Goal: Information Seeking & Learning: Learn about a topic

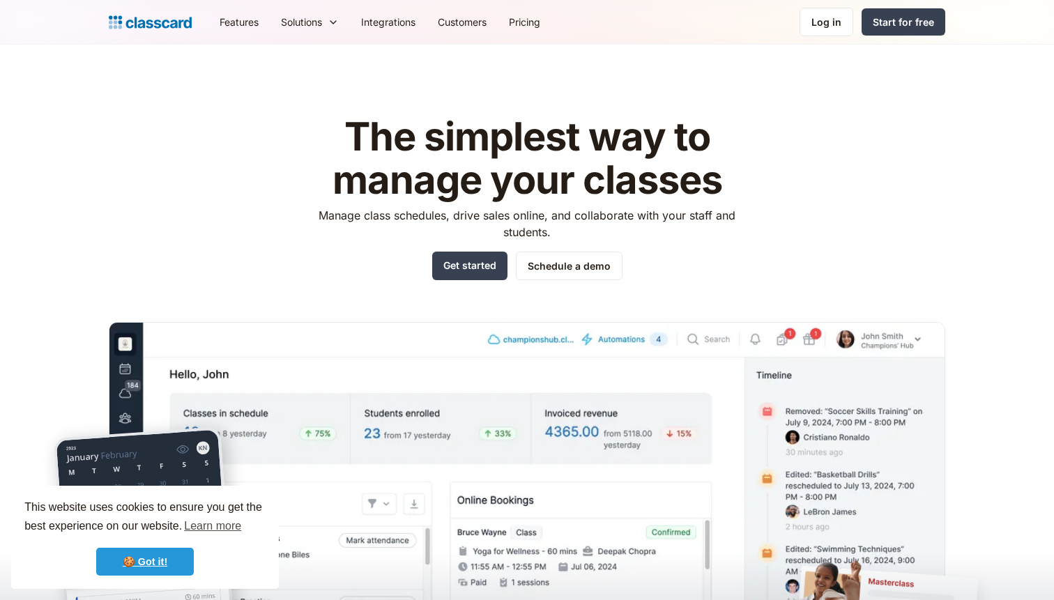
click at [132, 564] on link "🍪 Got it!" at bounding box center [145, 562] width 98 height 28
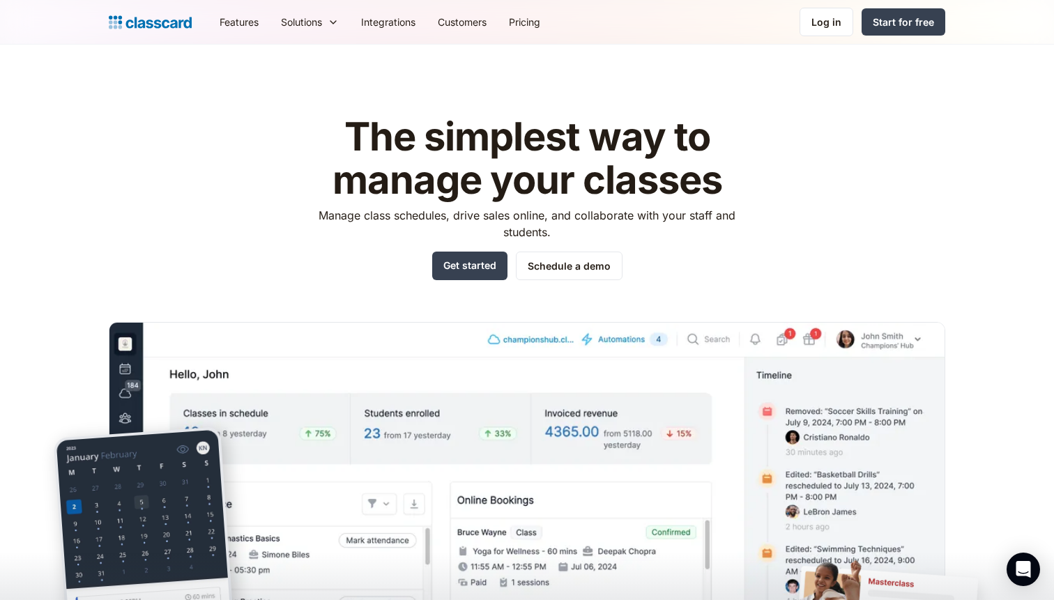
click at [353, 128] on h1 "The simplest way to manage your classes" at bounding box center [527, 159] width 443 height 86
click at [363, 129] on h1 "The simplest way to manage your classes" at bounding box center [527, 159] width 443 height 86
click at [383, 132] on h1 "The simplest way to manage your classes" at bounding box center [527, 159] width 443 height 86
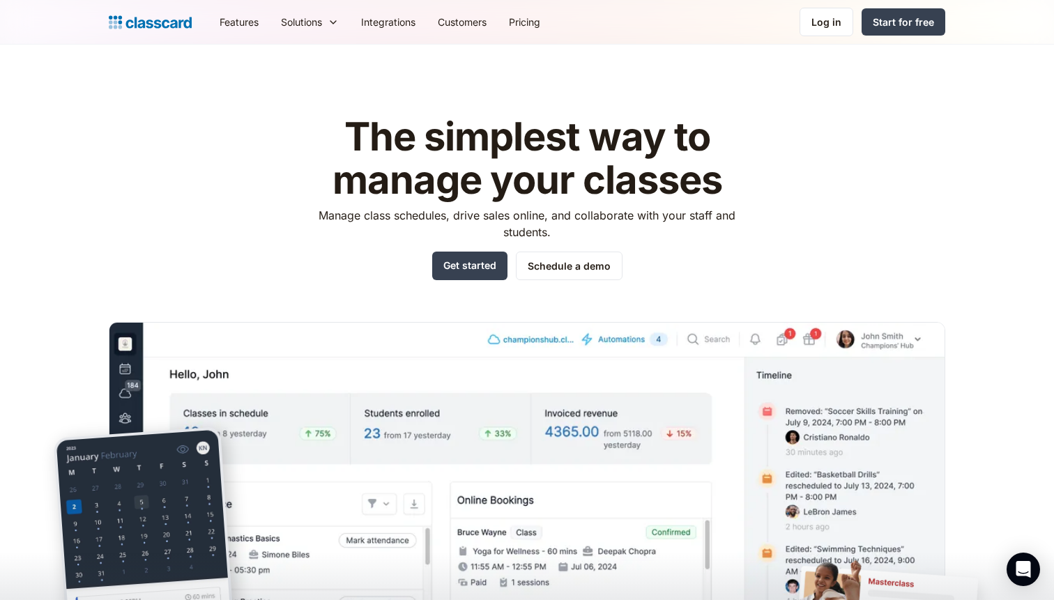
click at [511, 137] on h1 "The simplest way to manage your classes" at bounding box center [527, 159] width 443 height 86
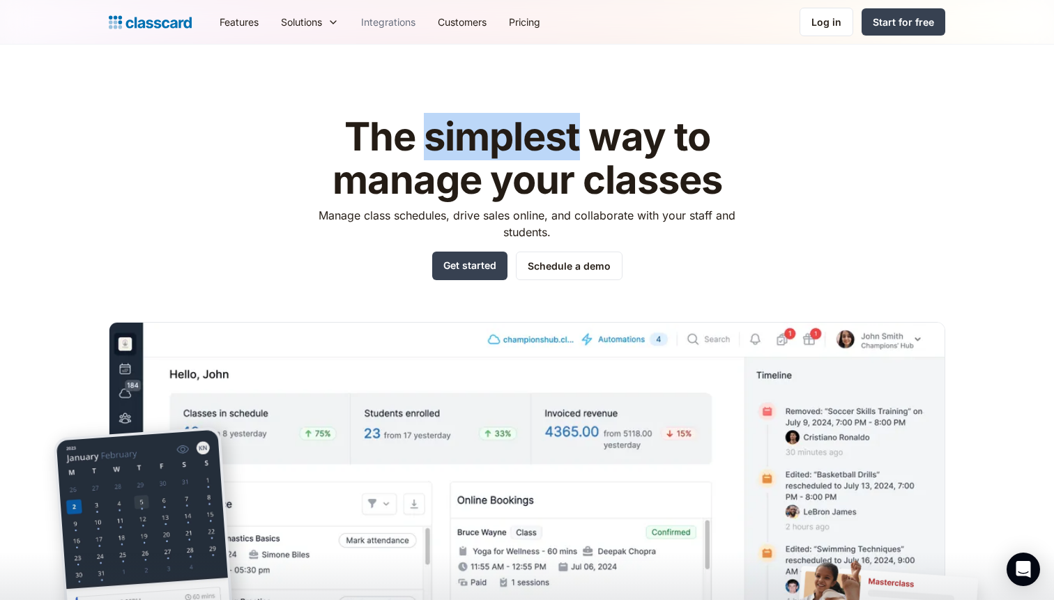
click at [371, 20] on link "Integrations" at bounding box center [388, 21] width 77 height 31
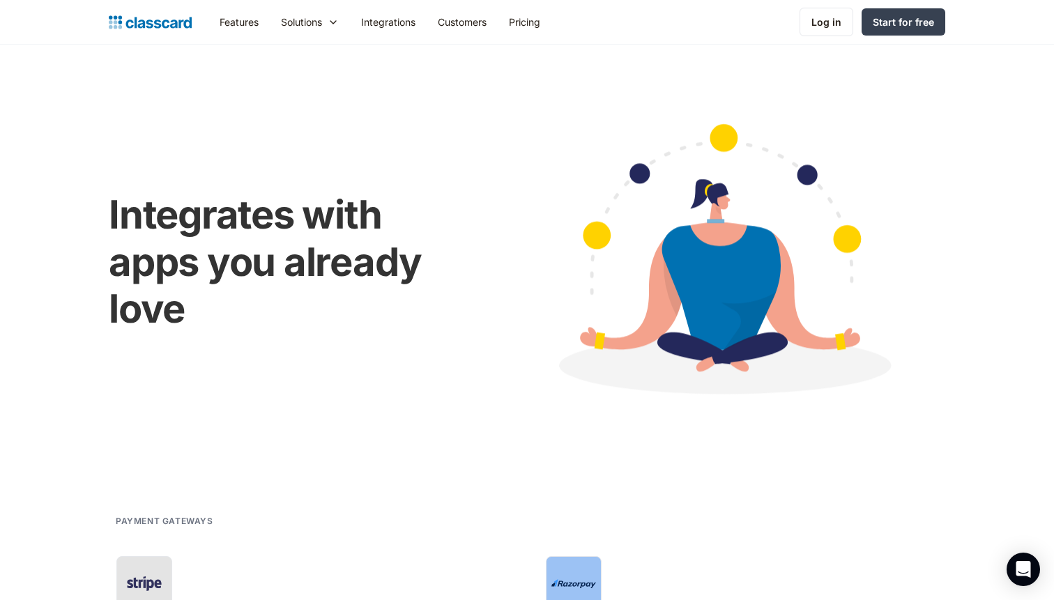
click at [165, 25] on img "home" at bounding box center [150, 23] width 83 height 20
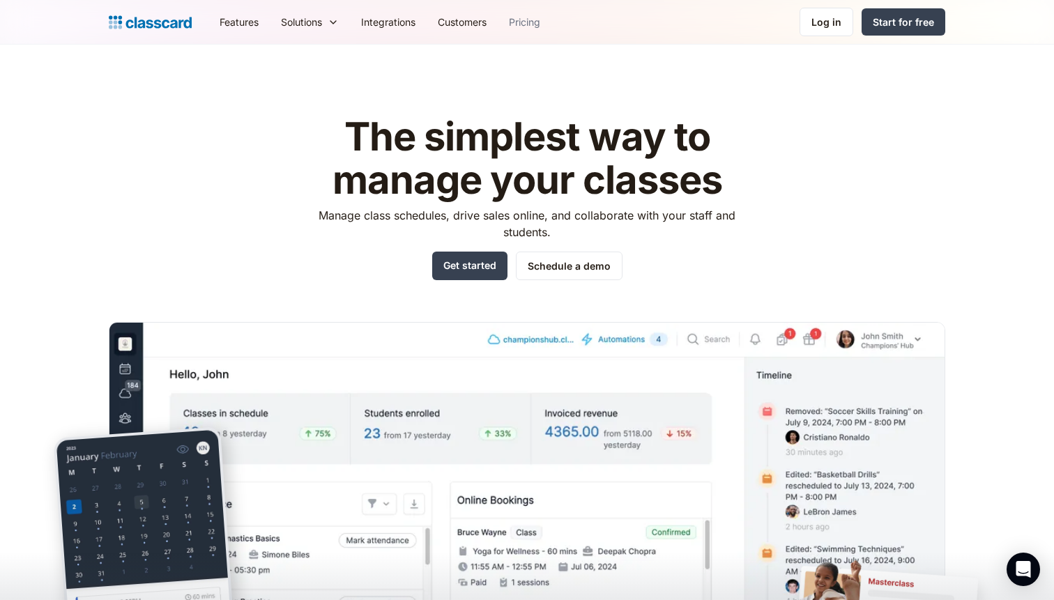
click at [535, 23] on link "Pricing" at bounding box center [525, 21] width 54 height 31
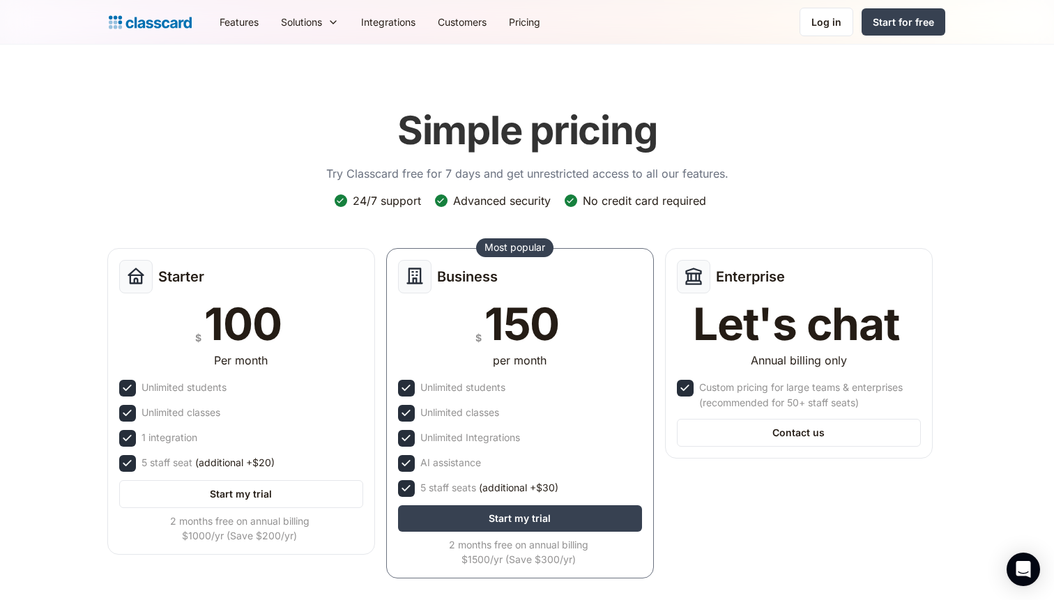
click at [87, 158] on header "Simple pricing Try Classcard free for 7 days and get unrestricted access to all…" at bounding box center [527, 354] width 1054 height 618
